Goal: Task Accomplishment & Management: Manage account settings

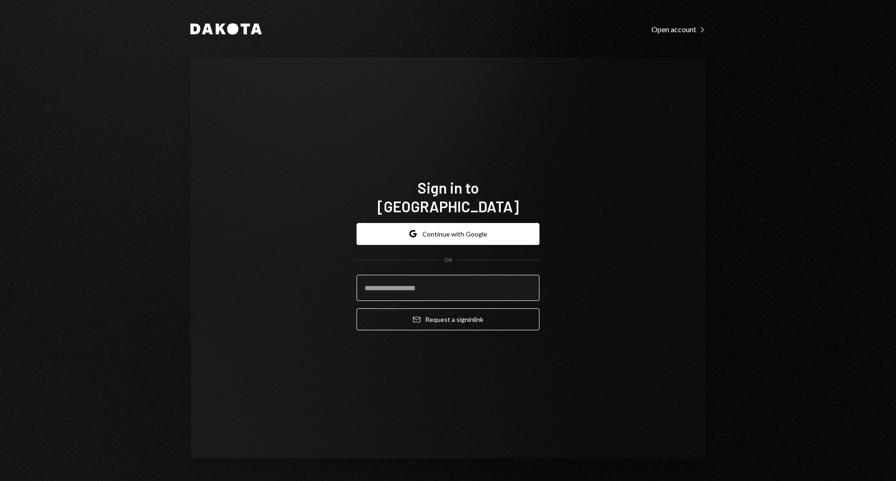
click at [419, 277] on input "email" at bounding box center [447, 288] width 183 height 26
click at [419, 279] on input "email" at bounding box center [447, 288] width 183 height 26
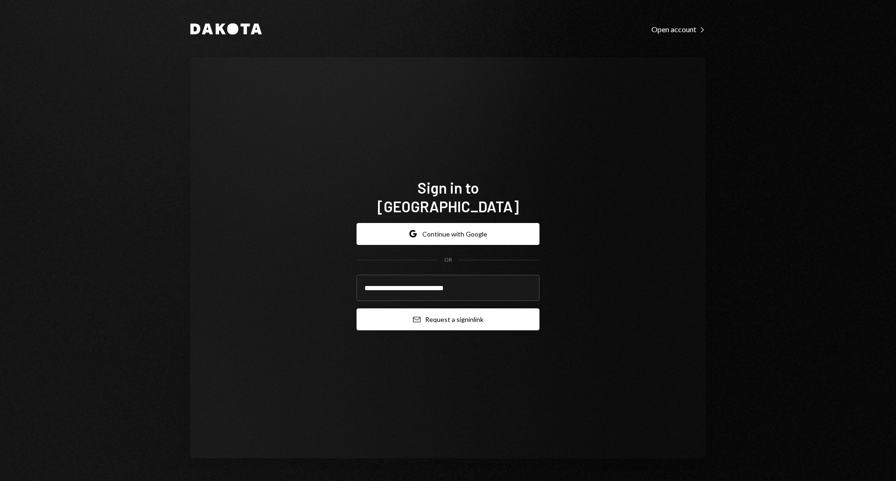
type input "**********"
click at [479, 315] on button "Email Request a sign in link" at bounding box center [447, 319] width 183 height 22
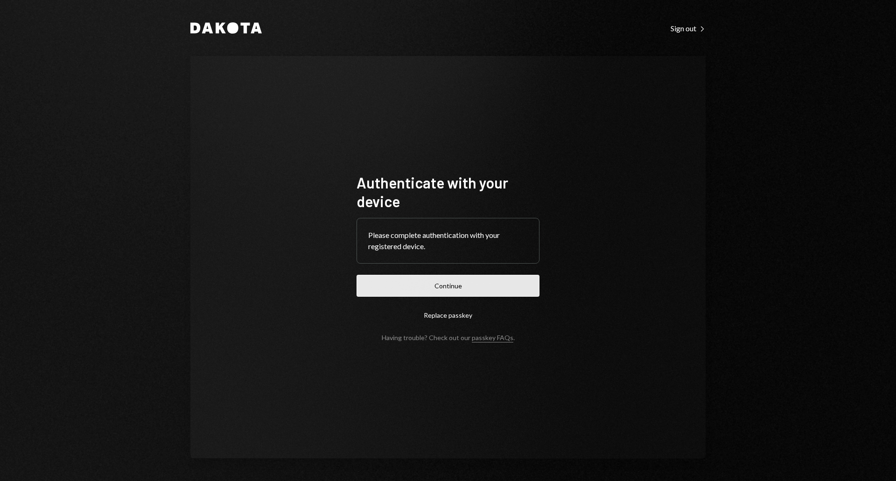
click at [478, 281] on button "Continue" at bounding box center [447, 286] width 183 height 22
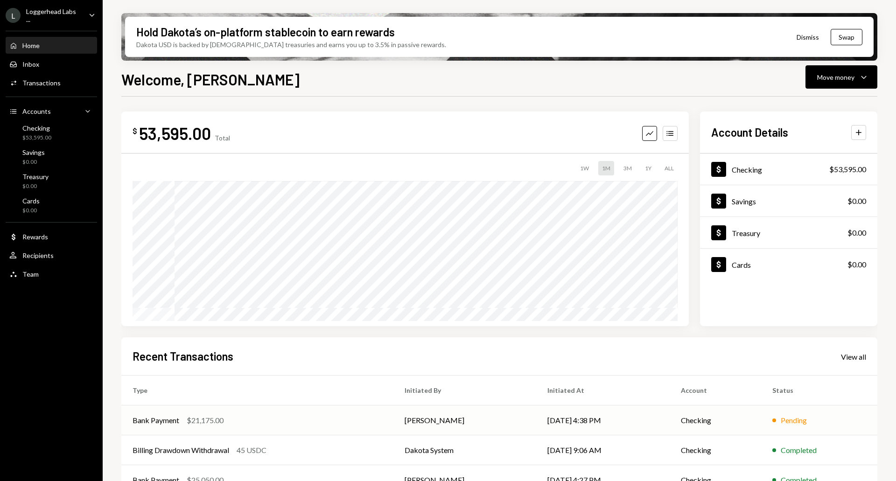
click at [416, 423] on td "[PERSON_NAME]" at bounding box center [464, 420] width 143 height 30
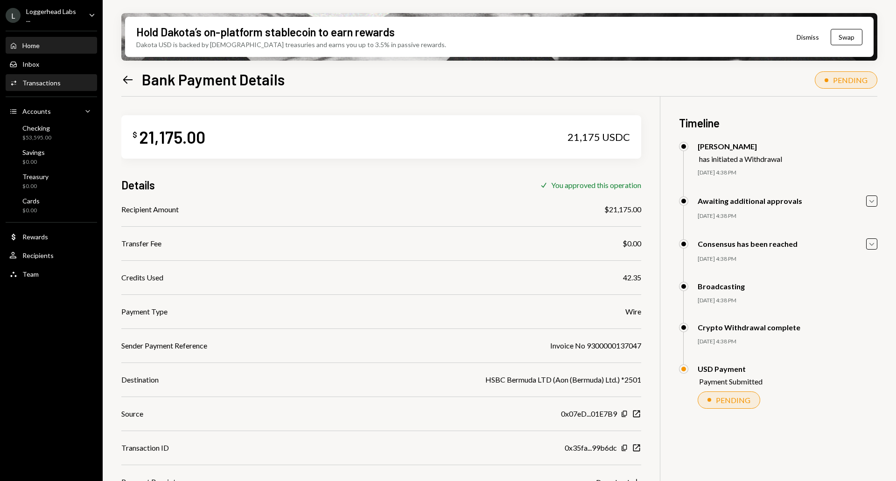
click at [37, 50] on div "Home Home" at bounding box center [51, 46] width 84 height 16
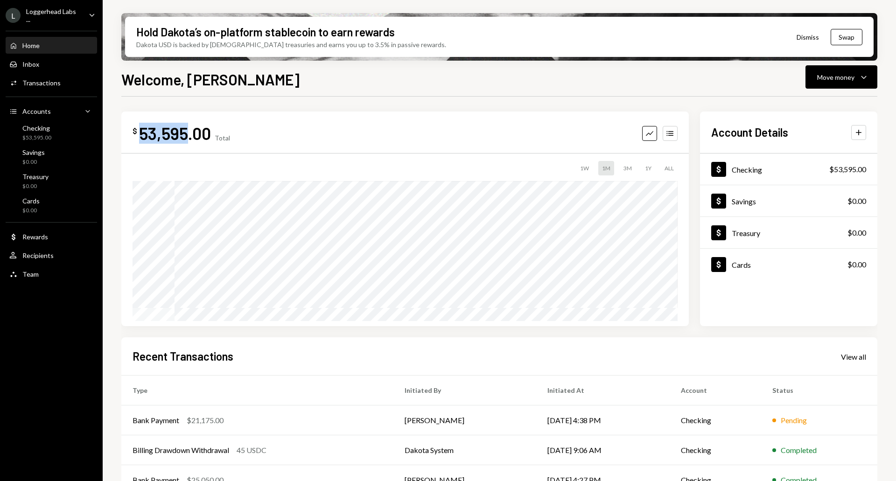
drag, startPoint x: 140, startPoint y: 130, endPoint x: 186, endPoint y: 131, distance: 46.2
click at [186, 131] on div "53,595.00" at bounding box center [175, 133] width 72 height 21
drag, startPoint x: 140, startPoint y: 134, endPoint x: 186, endPoint y: 135, distance: 45.7
click at [186, 135] on div "53,595.00" at bounding box center [175, 133] width 72 height 21
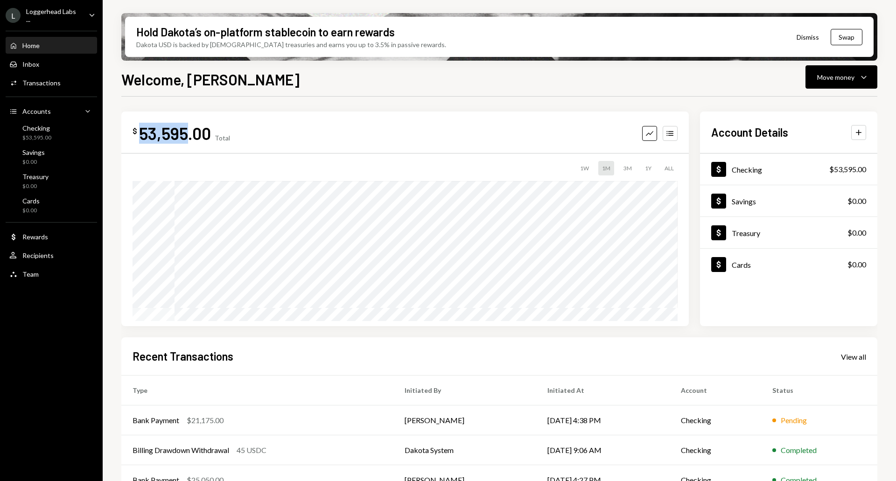
copy div "53,595"
